Goal: Task Accomplishment & Management: Manage account settings

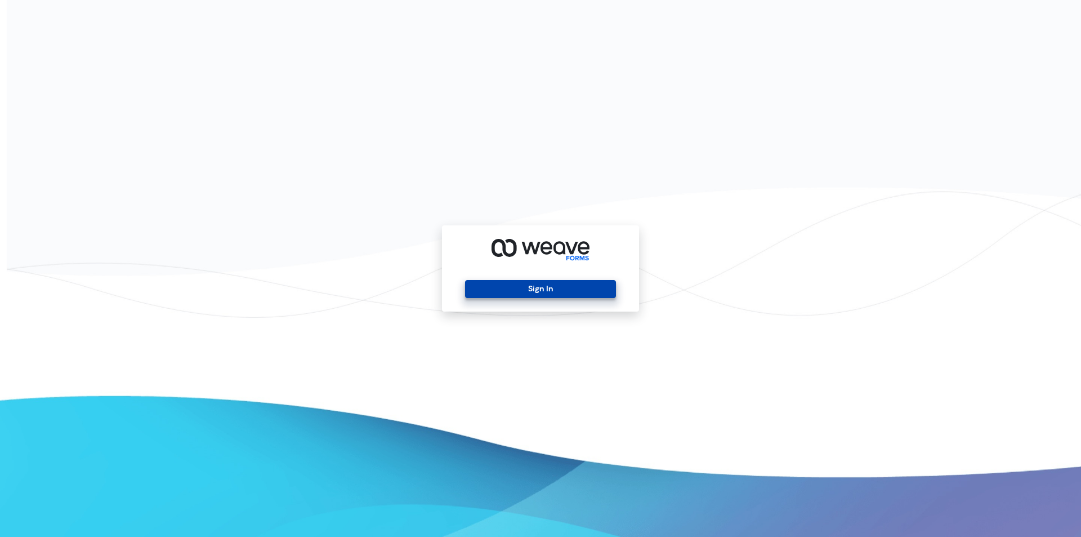
click at [543, 291] on button "Sign In" at bounding box center [540, 289] width 150 height 18
